Goal: Task Accomplishment & Management: Manage account settings

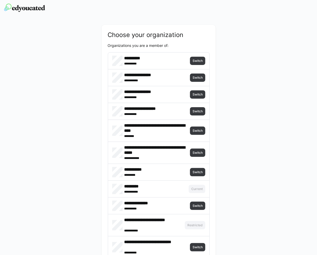
click at [140, 186] on h4 "*********" at bounding box center [146, 186] width 44 height 5
click at [200, 62] on span "Switch" at bounding box center [197, 61] width 11 height 4
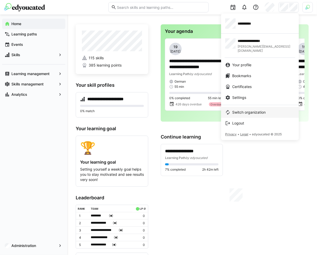
click at [259, 110] on span "Switch organization" at bounding box center [248, 112] width 33 height 5
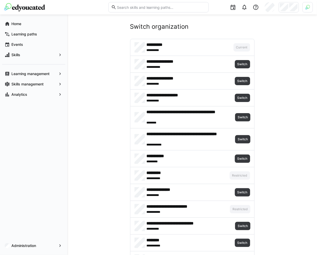
click at [306, 11] on div at bounding box center [308, 7] width 10 height 10
click at [253, 57] on span "Activate" at bounding box center [249, 61] width 17 height 8
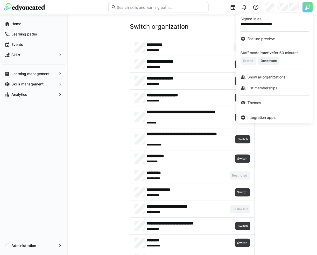
click at [175, 167] on div at bounding box center [158, 127] width 317 height 255
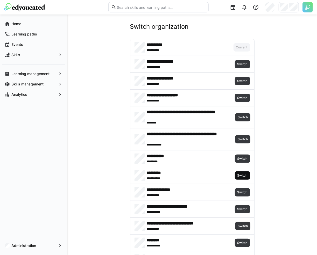
click at [236, 173] on span "Switch" at bounding box center [242, 176] width 15 height 8
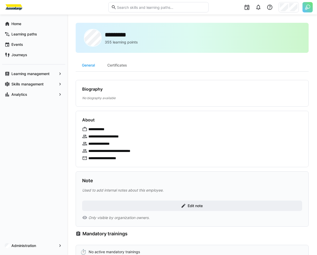
click at [311, 5] on img at bounding box center [308, 7] width 10 height 10
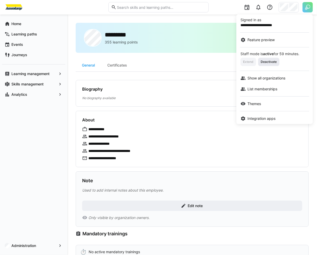
click at [268, 63] on span "Deactivate" at bounding box center [268, 62] width 17 height 4
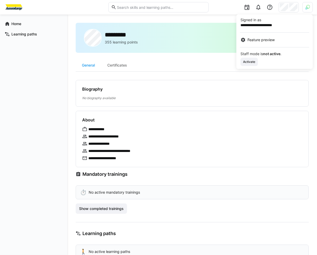
click at [72, 24] on div at bounding box center [158, 127] width 317 height 255
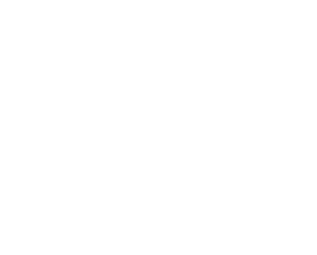
click at [131, 51] on body at bounding box center [158, 127] width 317 height 255
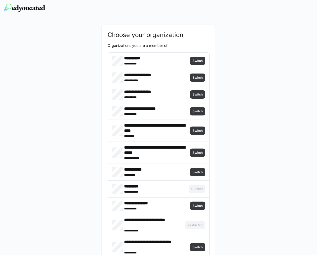
click at [199, 61] on span "Switch" at bounding box center [197, 61] width 11 height 4
